Goal: Information Seeking & Learning: Learn about a topic

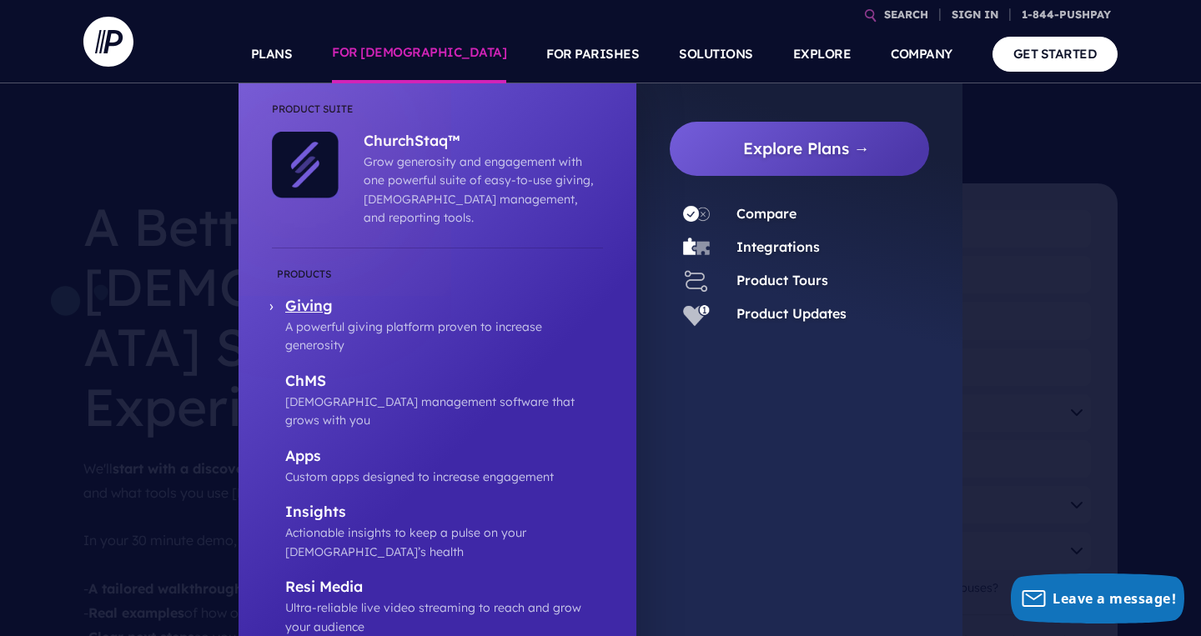
click at [316, 297] on p "Giving" at bounding box center [444, 307] width 318 height 21
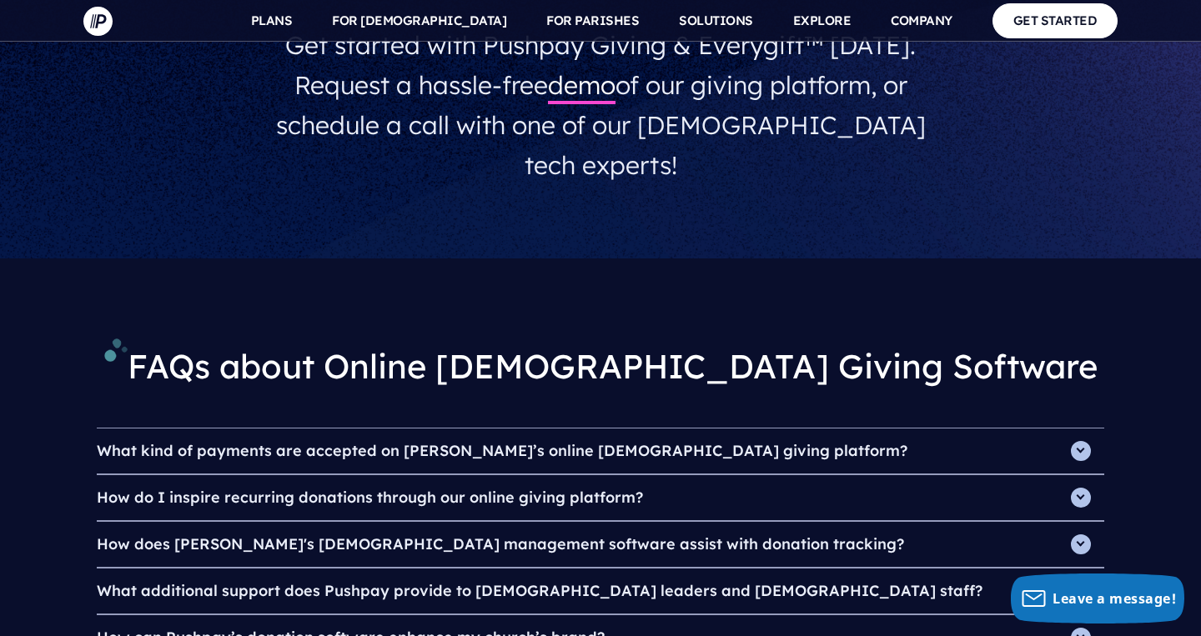
scroll to position [5431, 0]
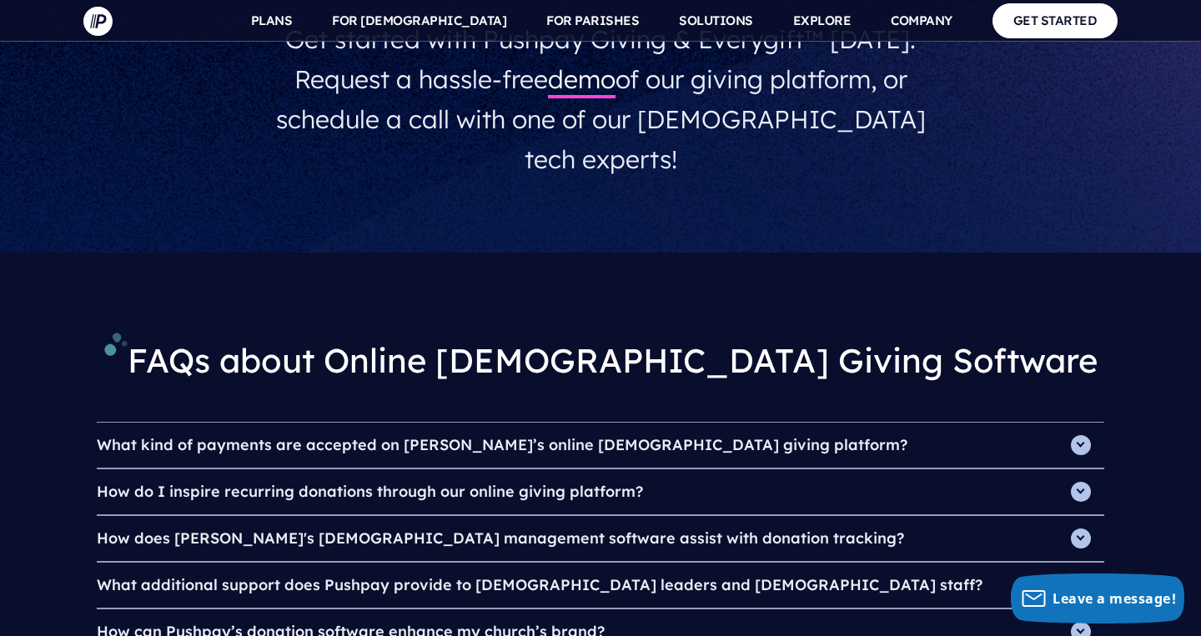
click at [1092, 423] on h4 "What kind of payments are accepted on [PERSON_NAME]’s online [DEMOGRAPHIC_DATA]…" at bounding box center [600, 445] width 1007 height 45
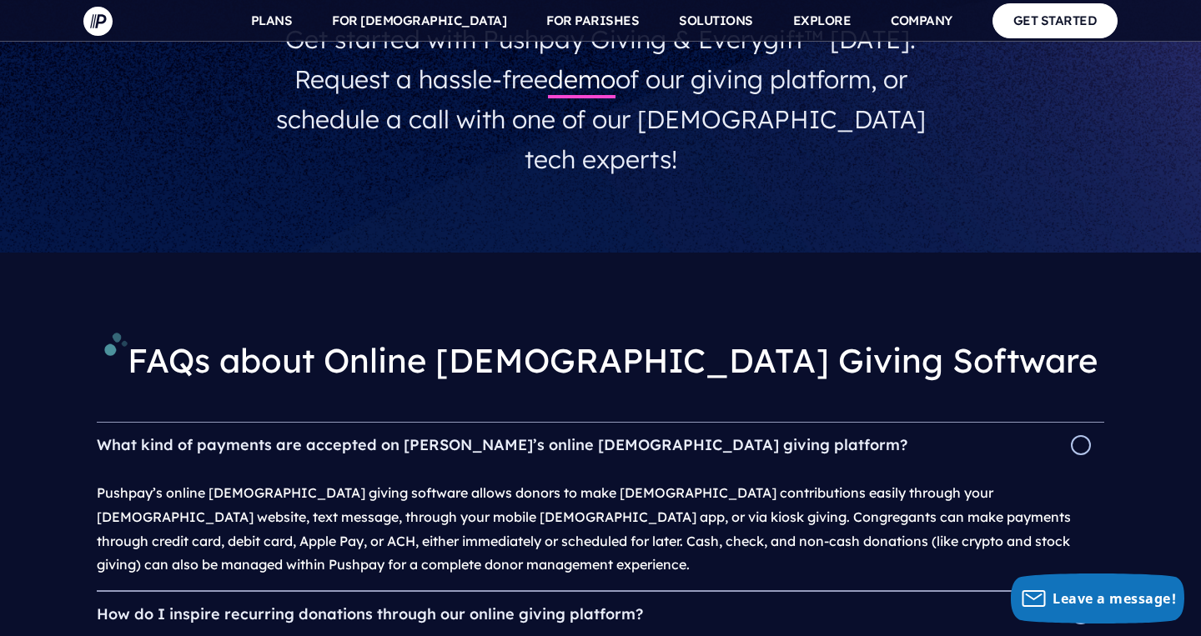
click at [1092, 423] on h4 "What kind of payments are accepted on [PERSON_NAME]’s online [DEMOGRAPHIC_DATA]…" at bounding box center [600, 445] width 1007 height 45
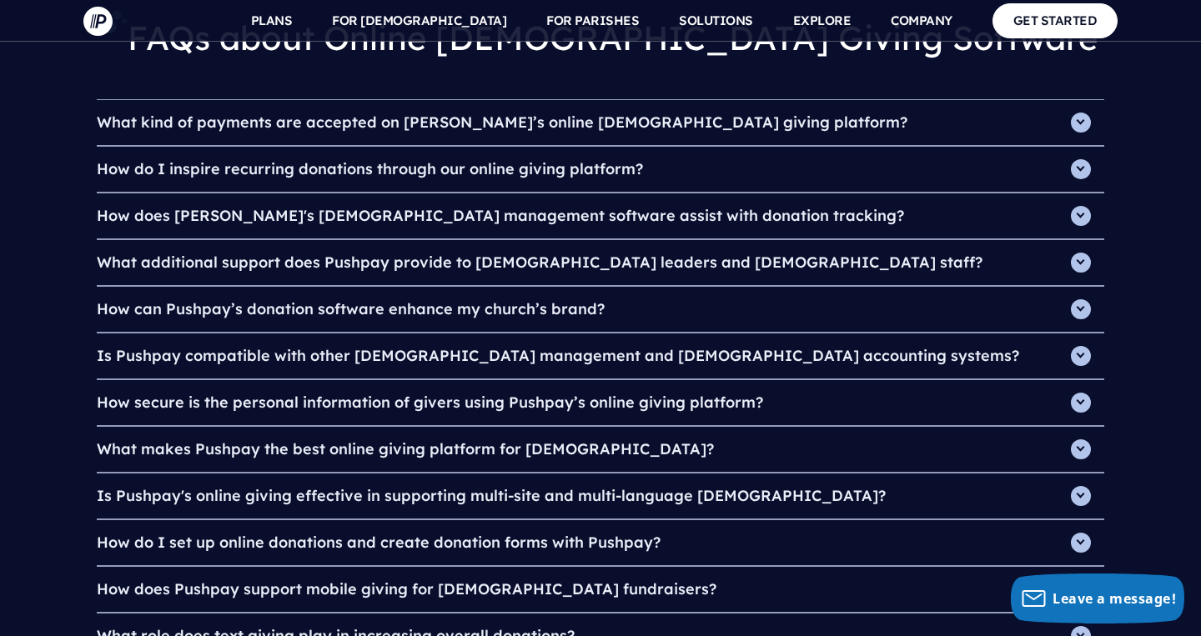
scroll to position [5758, 0]
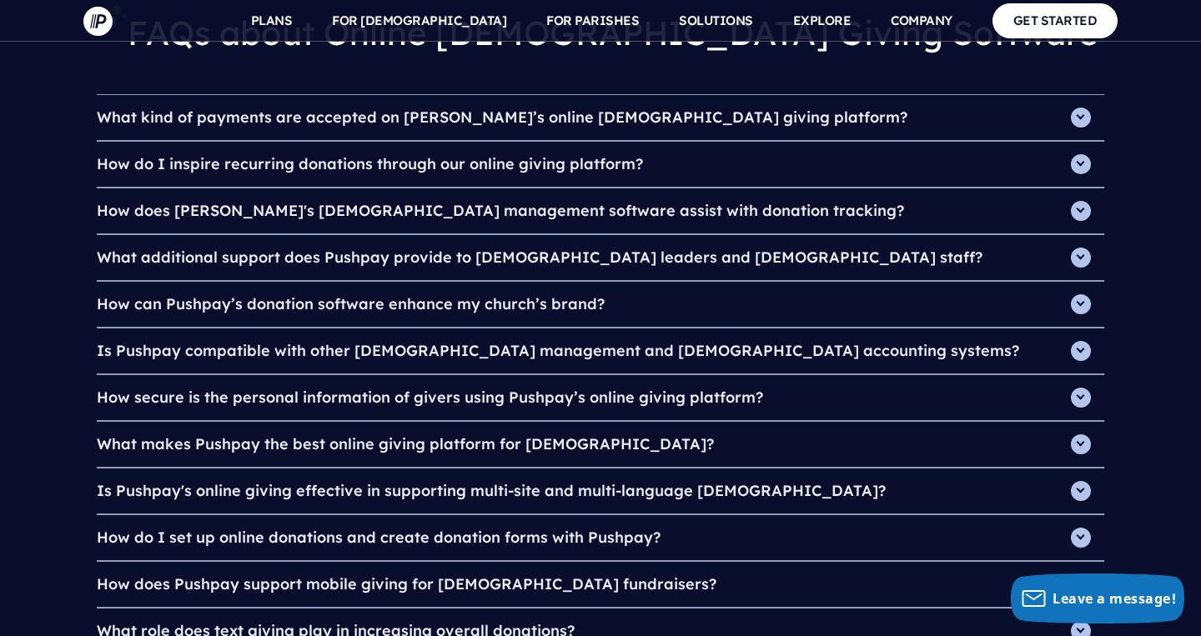
click at [1079, 469] on h4 "Is Pushpay's online giving effective in supporting multi-site and multi-languag…" at bounding box center [600, 491] width 1007 height 45
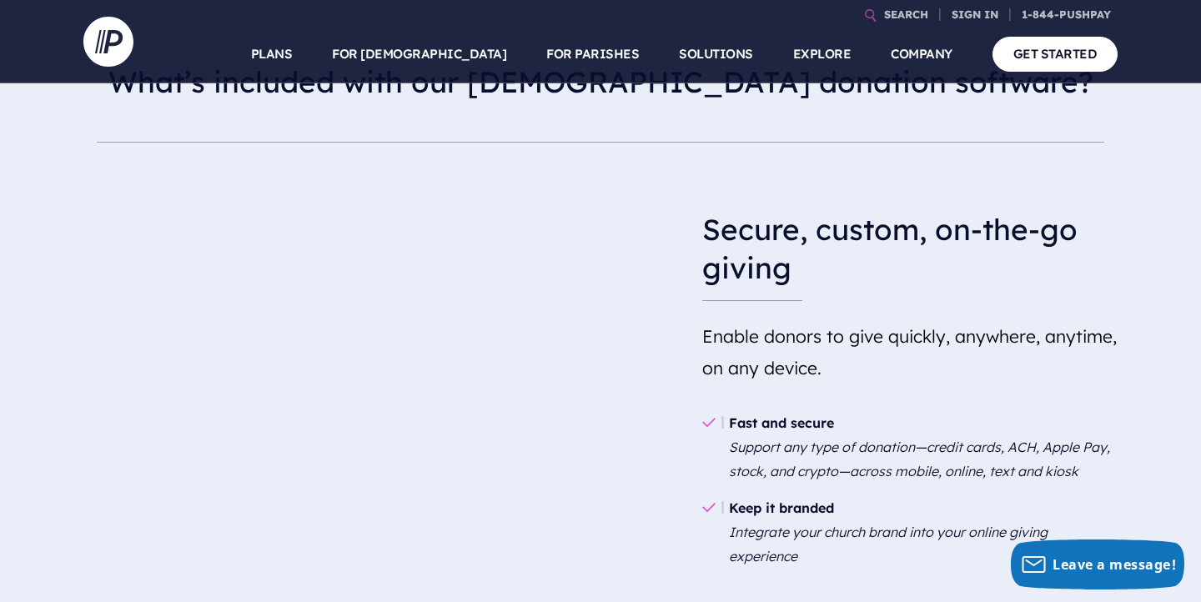
scroll to position [984, 0]
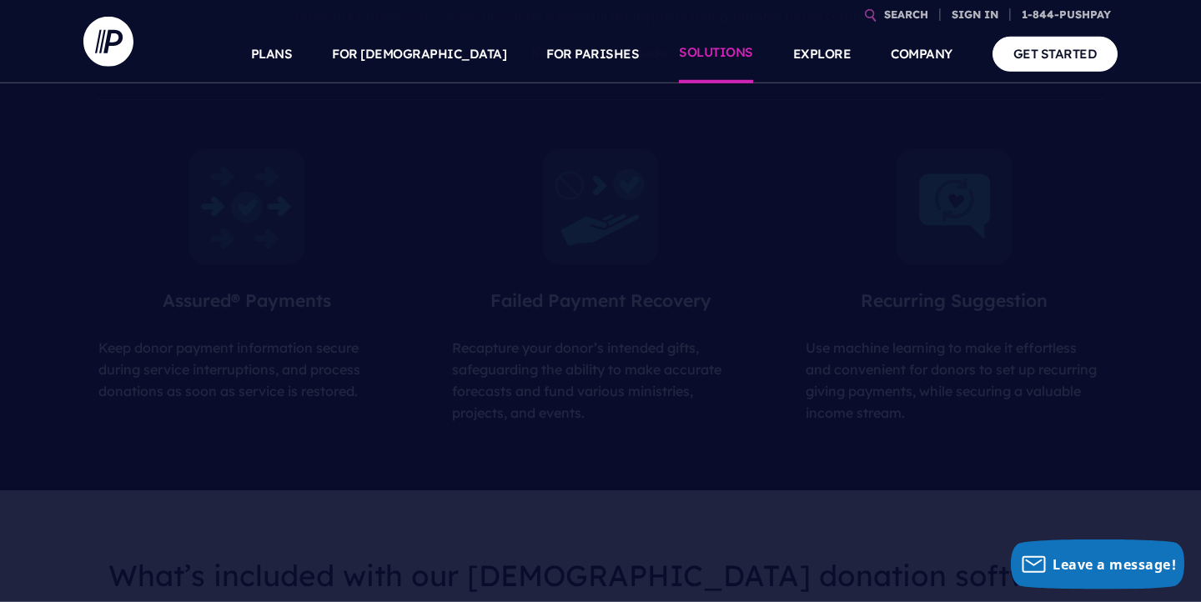
click at [693, 62] on link "SOLUTIONS" at bounding box center [716, 54] width 74 height 58
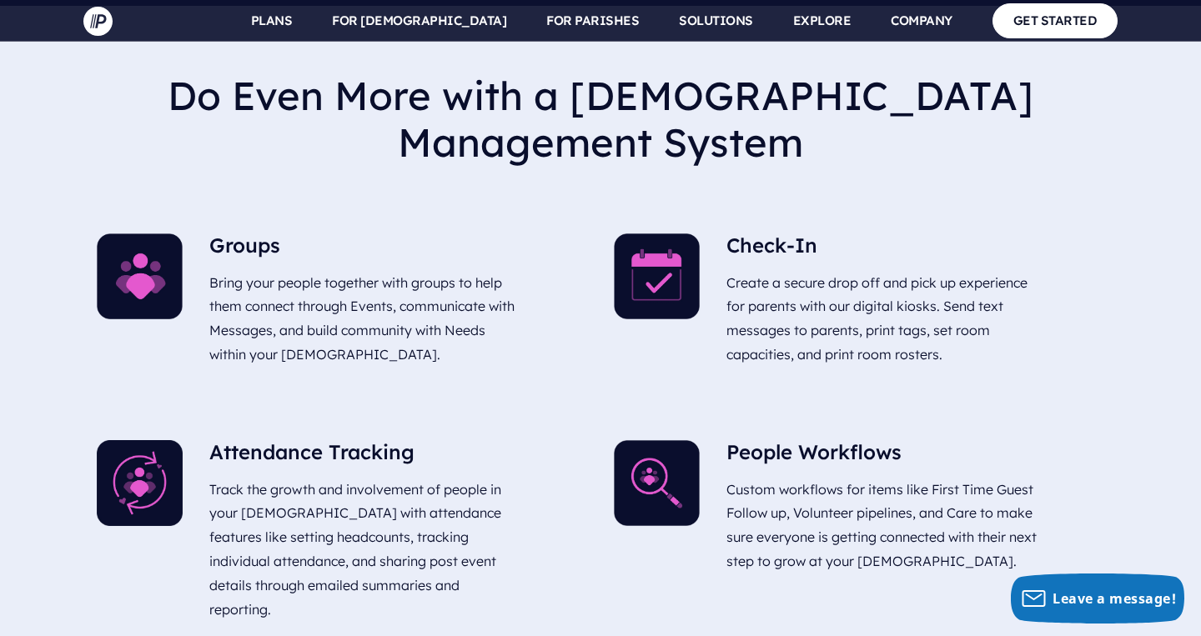
scroll to position [3757, 0]
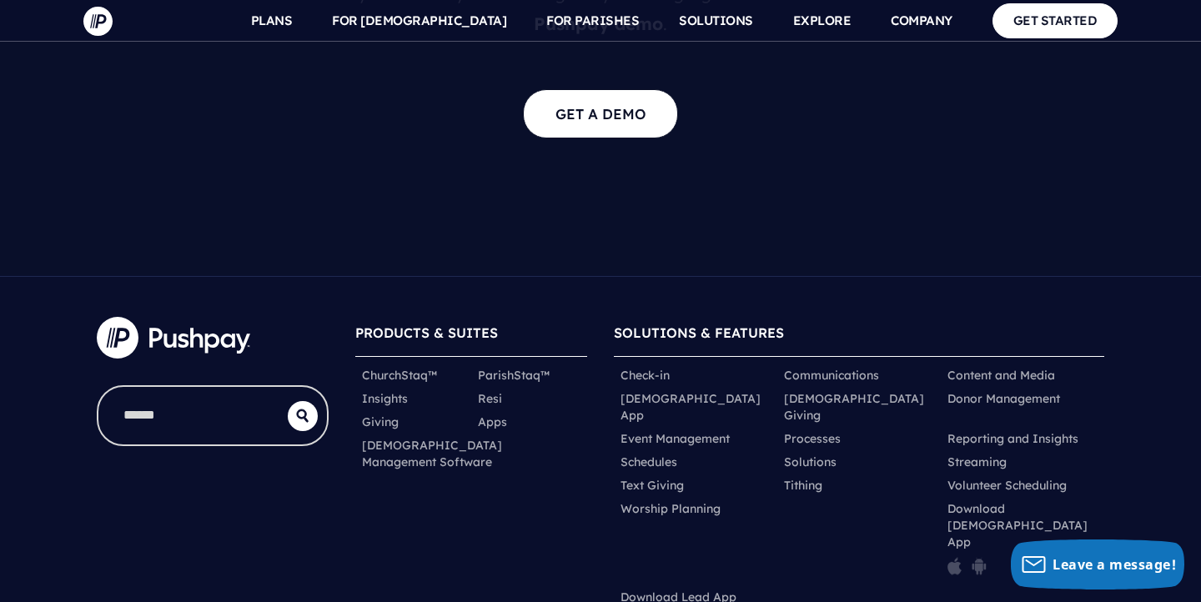
scroll to position [3583, 0]
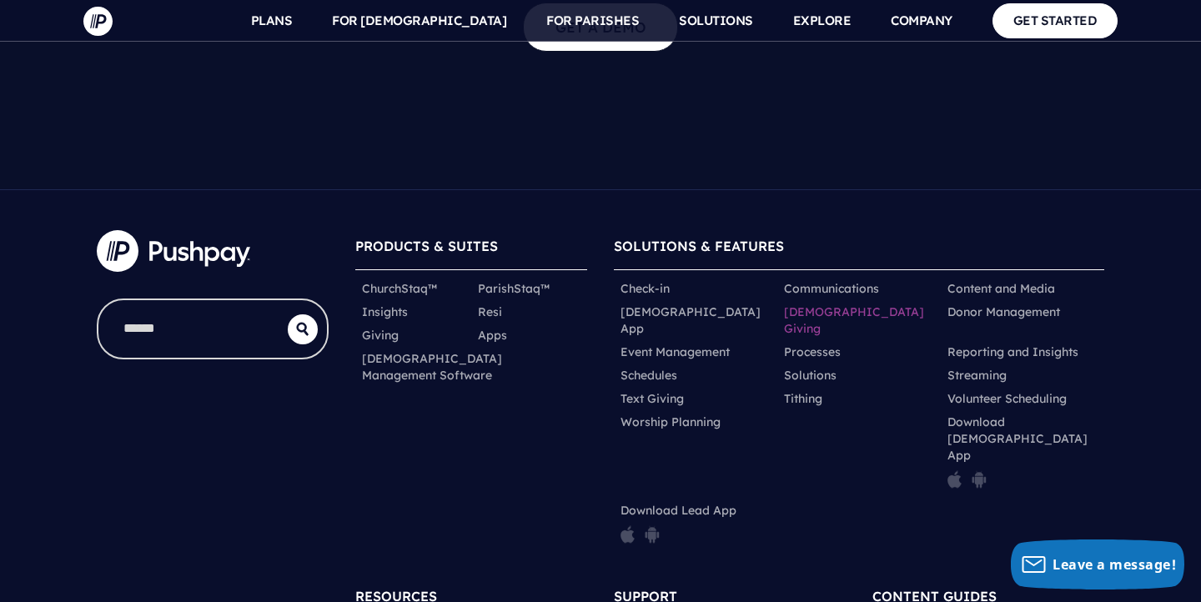
click at [809, 304] on link "[DEMOGRAPHIC_DATA] Giving" at bounding box center [859, 320] width 150 height 33
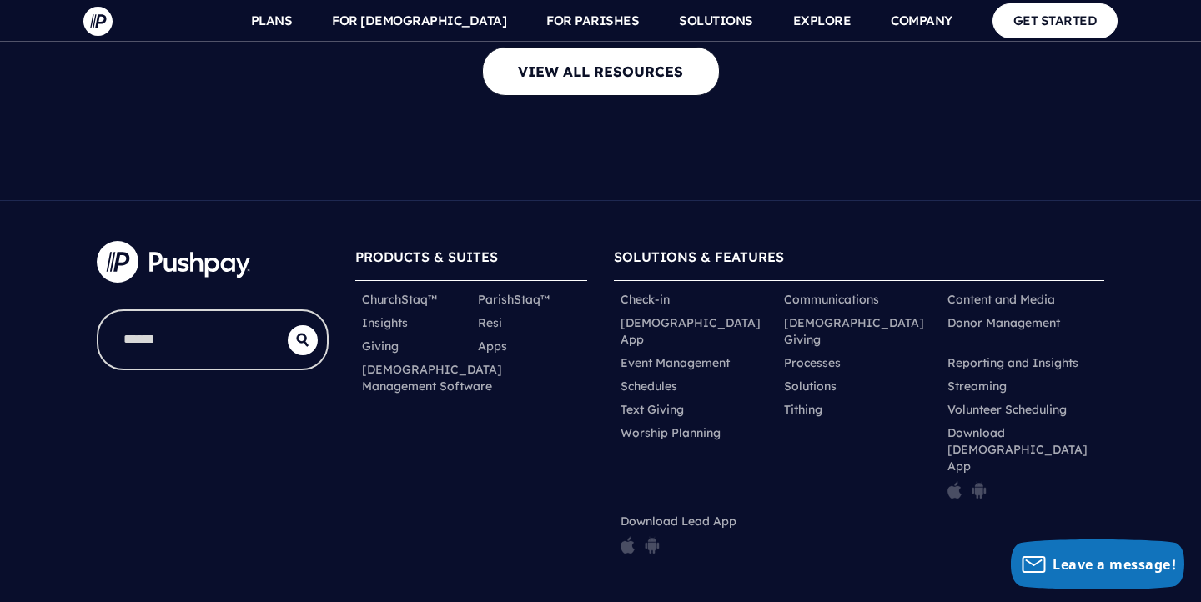
scroll to position [7030, 0]
